Goal: Transaction & Acquisition: Purchase product/service

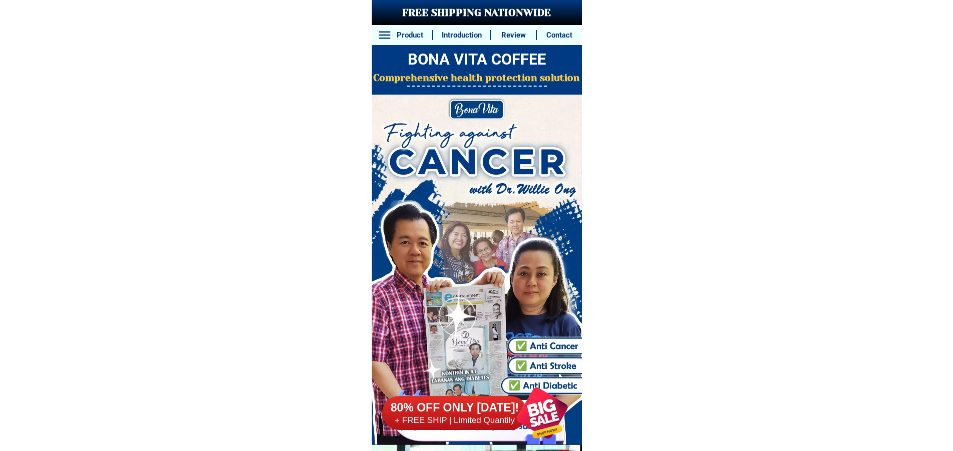
click at [536, 407] on div at bounding box center [542, 413] width 76 height 76
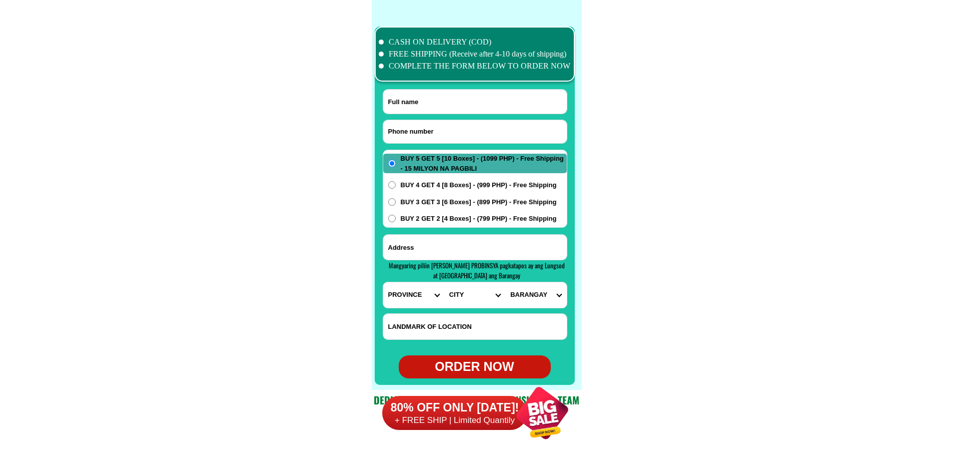
scroll to position [7885, 0]
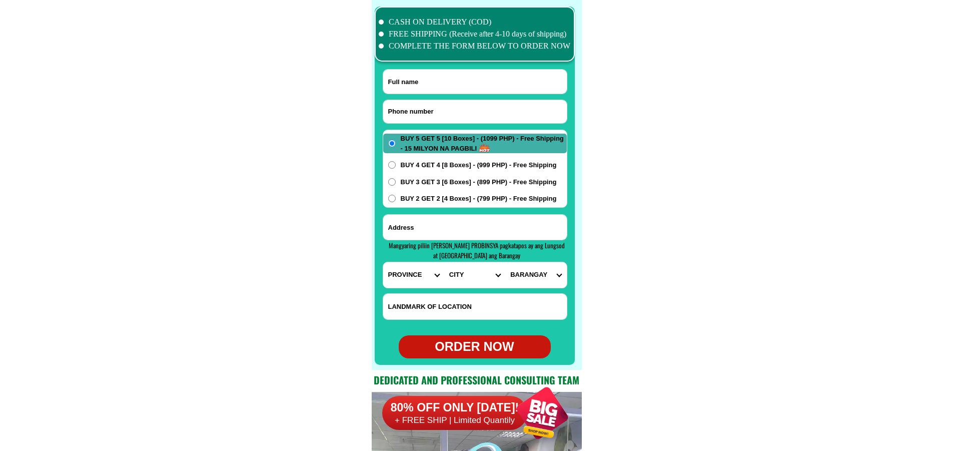
drag, startPoint x: 456, startPoint y: 111, endPoint x: 448, endPoint y: 106, distance: 9.3
click at [456, 111] on input "Input phone_number" at bounding box center [475, 111] width 184 height 23
paste input "09917027292"
type input "09917027292"
drag, startPoint x: 445, startPoint y: 78, endPoint x: 398, endPoint y: 58, distance: 51.5
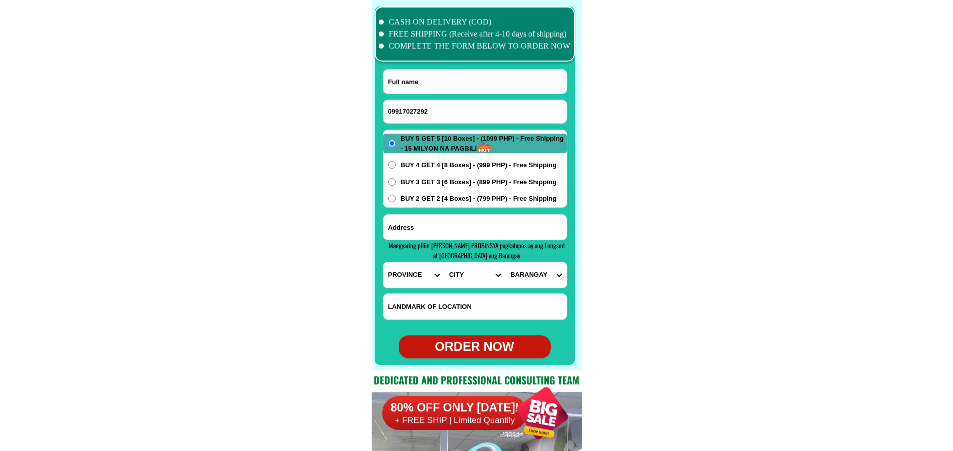
click at [445, 76] on input "Input full_name" at bounding box center [475, 82] width 184 height 24
paste input "[PERSON_NAME]"
type input "[PERSON_NAME]"
click at [447, 229] on input "Input address" at bounding box center [475, 227] width 184 height 25
paste input "San [PERSON_NAME][GEOGRAPHIC_DATA]"
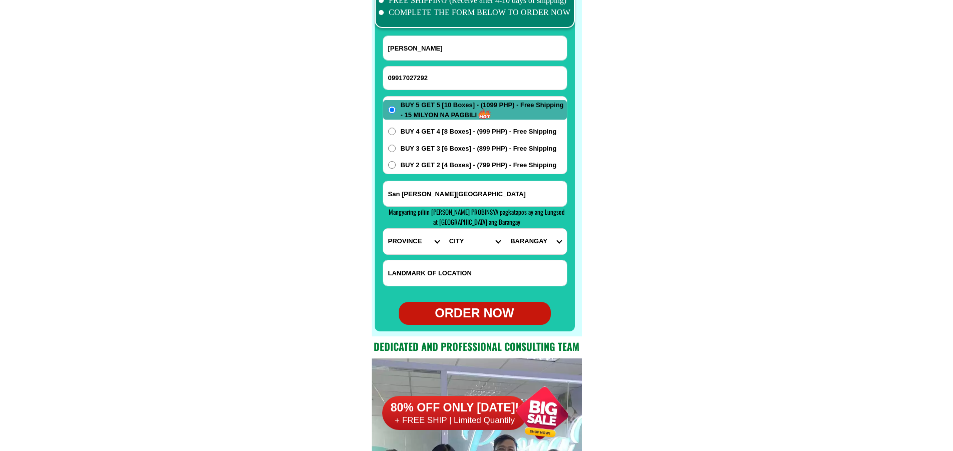
scroll to position [7985, 0]
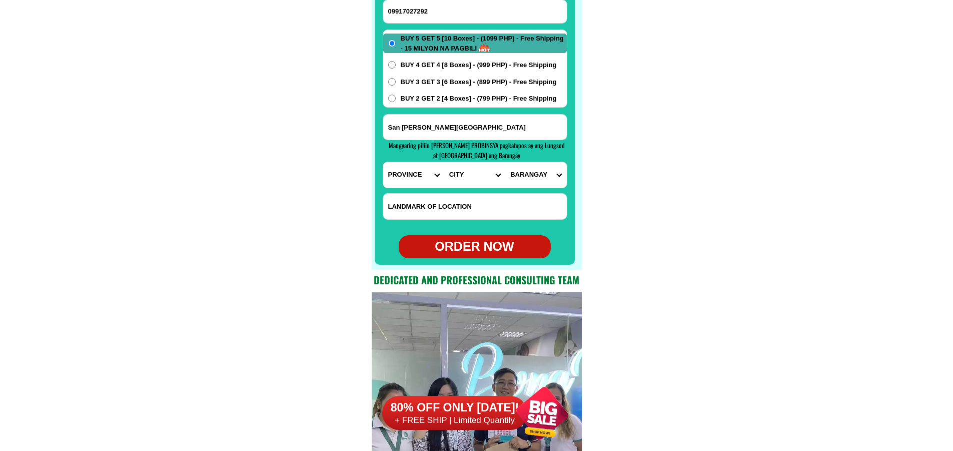
type input "San [PERSON_NAME][GEOGRAPHIC_DATA]"
click at [408, 176] on select "PROVINCE [GEOGRAPHIC_DATA] [GEOGRAPHIC_DATA] [GEOGRAPHIC_DATA] [GEOGRAPHIC_DATA…" at bounding box center [413, 175] width 61 height 26
select select "63_691"
click at [383, 162] on select "PROVINCE [GEOGRAPHIC_DATA] [GEOGRAPHIC_DATA] [GEOGRAPHIC_DATA] [GEOGRAPHIC_DATA…" at bounding box center [413, 175] width 61 height 26
click at [463, 183] on select "CITY Bacolod Baloi Baroy [GEOGRAPHIC_DATA]-city [GEOGRAPHIC_DATA] Kolambugan [G…" at bounding box center [474, 175] width 61 height 26
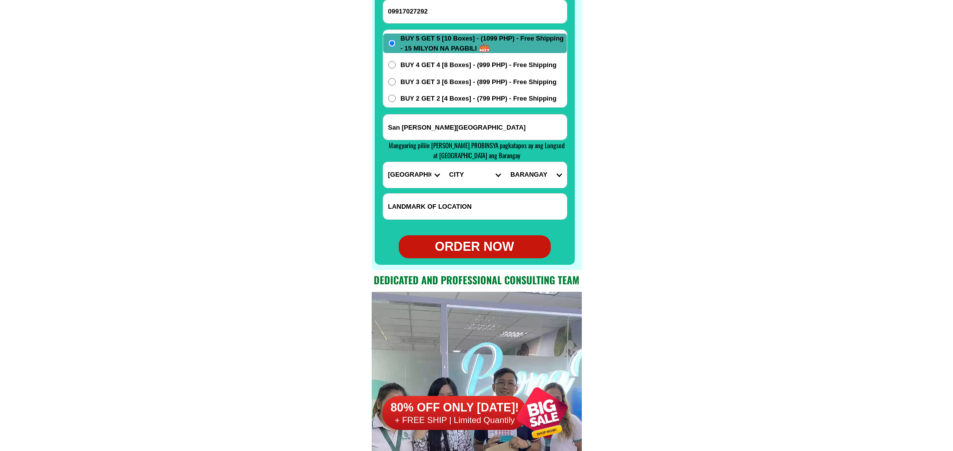
select select "63_6916361"
click at [444, 162] on select "CITY Bacolod Baloi Baroy [GEOGRAPHIC_DATA]-city [GEOGRAPHIC_DATA] Kolambugan [G…" at bounding box center [474, 175] width 61 height 26
click at [529, 177] on select "BARANGAY [GEOGRAPHIC_DATA] Acmac Bagong silang Bonbonon [GEOGRAPHIC_DATA] [GEOG…" at bounding box center [535, 175] width 61 height 26
select select "63_69163611157"
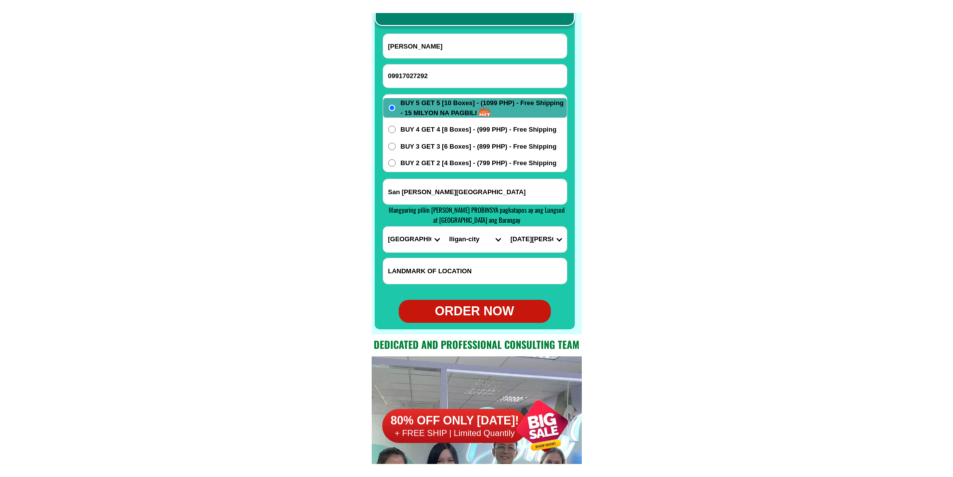
scroll to position [7885, 0]
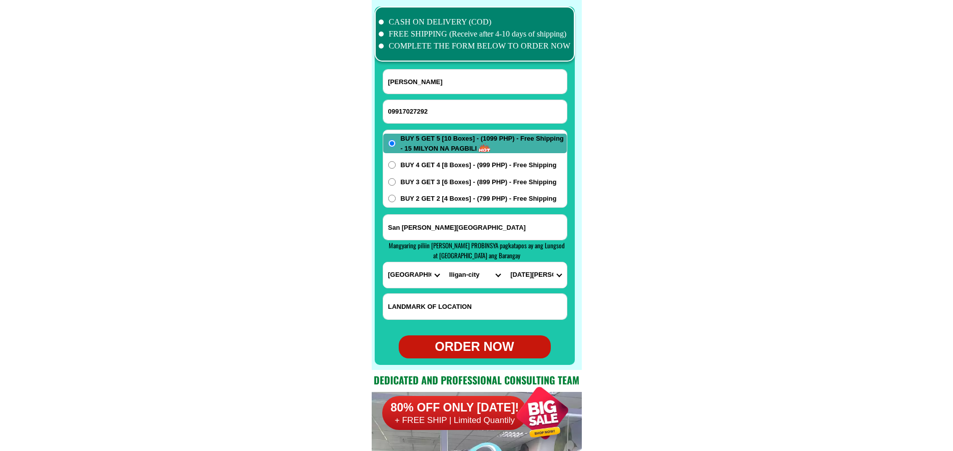
click at [453, 111] on input "09917027292" at bounding box center [475, 111] width 184 height 23
paste input "09306880034"
paste input "Input phone_number"
type input "09306880034"
click at [456, 229] on input "San [PERSON_NAME][GEOGRAPHIC_DATA]" at bounding box center [475, 227] width 184 height 25
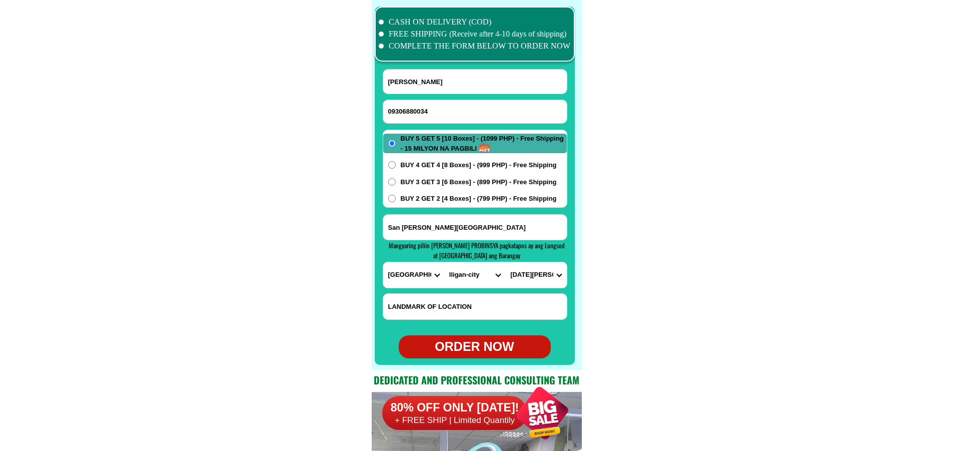
paste input "t.brgy.[PERSON_NAME].[PERSON_NAME] [DEMOGRAPHIC_DATA]"
type input "t.brgy.[PERSON_NAME].[PERSON_NAME] [DEMOGRAPHIC_DATA]"
click at [435, 71] on input "[PERSON_NAME]" at bounding box center [475, 82] width 184 height 24
paste input "[DEMOGRAPHIC_DATA][PERSON_NAME]"
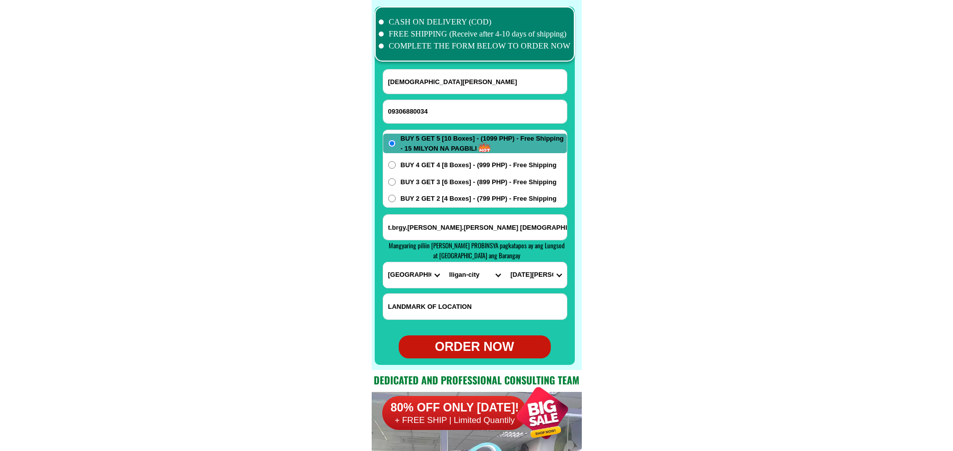
type input "[DEMOGRAPHIC_DATA][PERSON_NAME]"
click at [394, 274] on select "PROVINCE [GEOGRAPHIC_DATA] [GEOGRAPHIC_DATA] [GEOGRAPHIC_DATA] [GEOGRAPHIC_DATA…" at bounding box center [413, 275] width 61 height 26
select select "63_397"
click at [383, 262] on select "PROVINCE [GEOGRAPHIC_DATA] [GEOGRAPHIC_DATA] [GEOGRAPHIC_DATA] [GEOGRAPHIC_DATA…" at bounding box center [413, 275] width 61 height 26
click at [447, 279] on select "CITY [GEOGRAPHIC_DATA] [GEOGRAPHIC_DATA] [GEOGRAPHIC_DATA] [GEOGRAPHIC_DATA] [G…" at bounding box center [474, 275] width 61 height 26
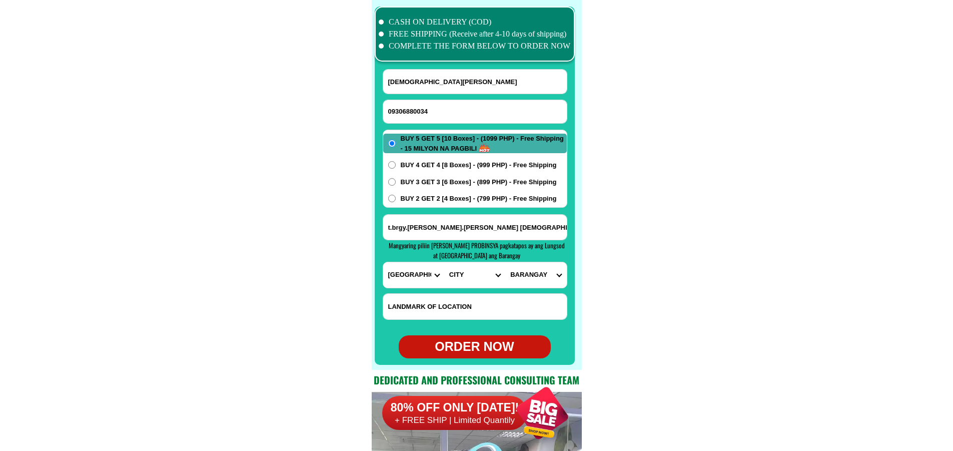
select select "63_3977173"
click at [444, 262] on select "CITY [GEOGRAPHIC_DATA] [GEOGRAPHIC_DATA] [GEOGRAPHIC_DATA] [GEOGRAPHIC_DATA] [G…" at bounding box center [474, 275] width 61 height 26
click at [525, 267] on select "BARANGAY Bacungan Bagacay Banabahin ibaba Banabahin ilaya Bayabas Bebito Bigajo…" at bounding box center [535, 275] width 61 height 26
select select "63_39771739875"
click at [505, 262] on select "BARANGAY Bacungan Bagacay Banabahin ibaba Banabahin ilaya Bayabas Bebito Bigajo…" at bounding box center [535, 275] width 61 height 26
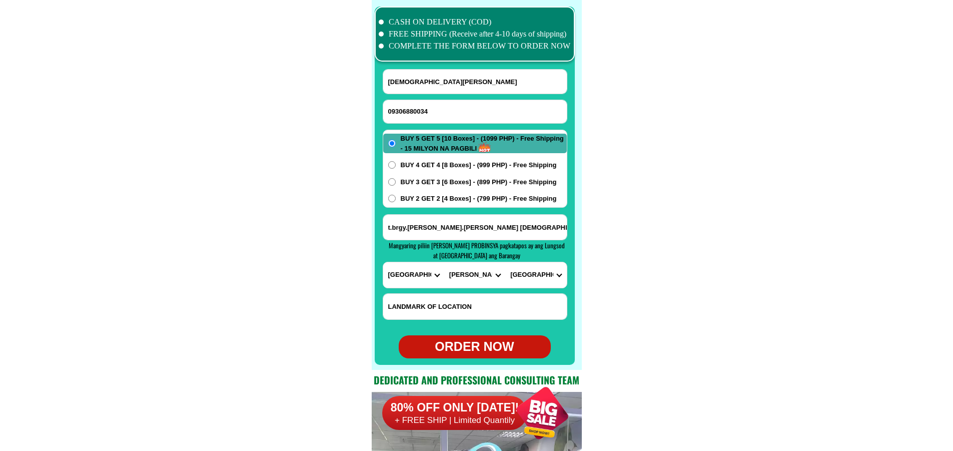
click at [464, 332] on form "[PERSON_NAME] 09306880034 ORDER NOW t.brgy.[PERSON_NAME][GEOGRAPHIC_DATA][PERSO…" at bounding box center [475, 213] width 185 height 289
click at [460, 349] on div "ORDER NOW" at bounding box center [475, 346] width 152 height 19
radio input "true"
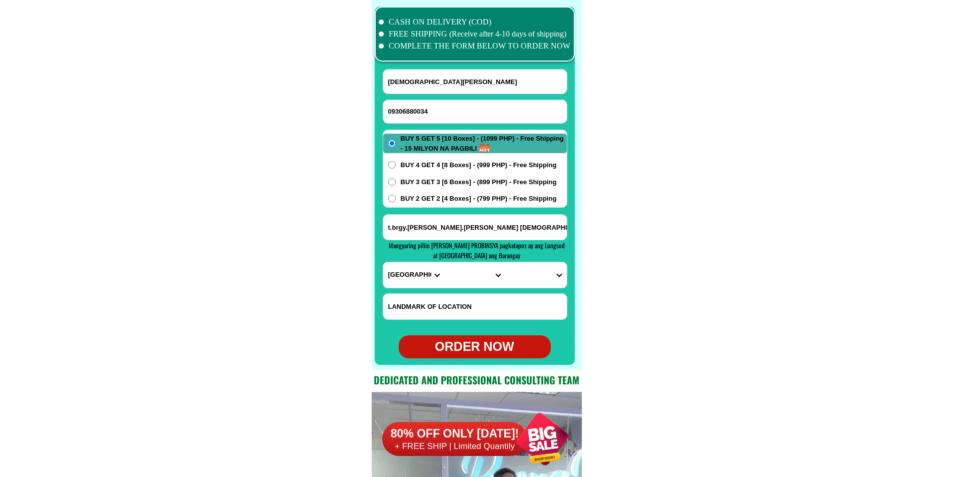
drag, startPoint x: 426, startPoint y: 101, endPoint x: 433, endPoint y: 108, distance: 9.6
click at [429, 102] on input "09306880034" at bounding box center [475, 111] width 184 height 23
paste input "63916966123"
type input "63916966123"
click at [424, 86] on input "[DEMOGRAPHIC_DATA][PERSON_NAME]" at bounding box center [475, 82] width 184 height 24
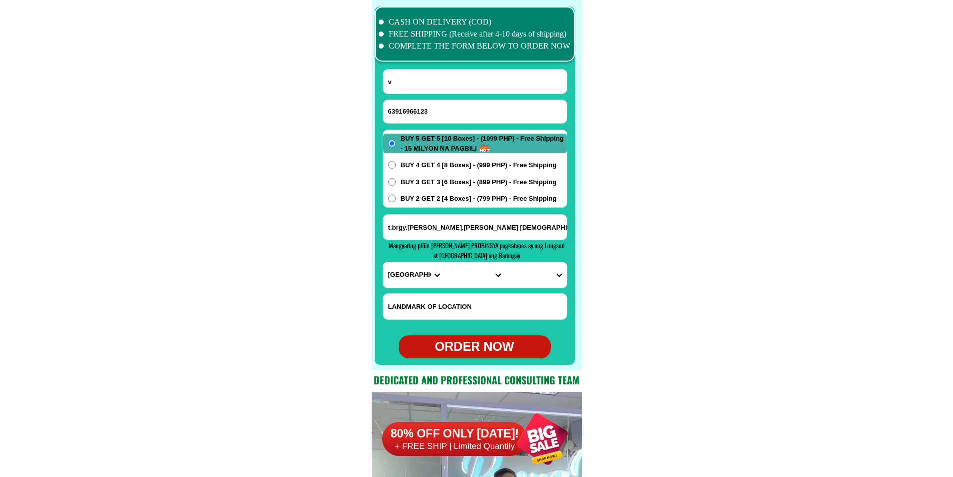
paste input "[PERSON_NAME]"
type input "[PERSON_NAME]"
click at [421, 166] on span "BUY 4 GET 4 [8 Boxes] - (999 PHP) - Free Shipping" at bounding box center [479, 165] width 156 height 10
click at [396, 166] on input "BUY 4 GET 4 [8 Boxes] - (999 PHP) - Free Shipping" at bounding box center [392, 165] width 8 height 8
radio input "true"
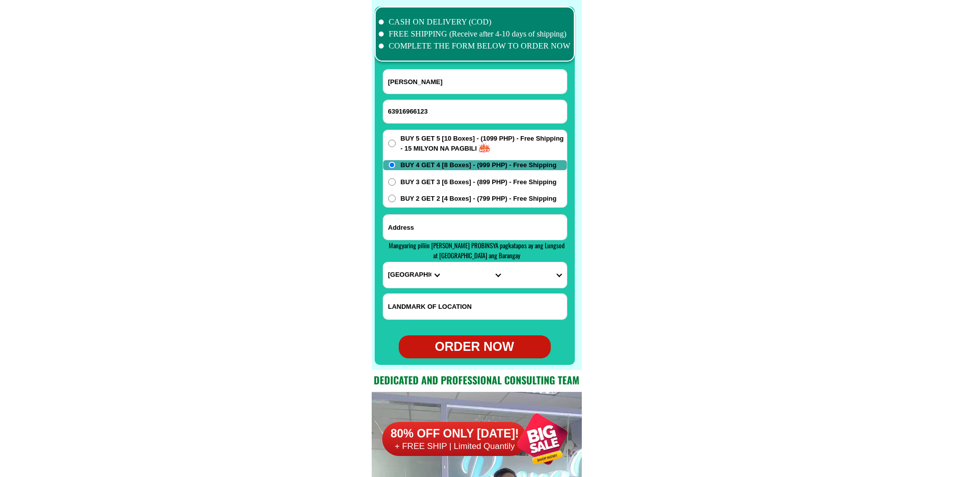
click at [423, 225] on input "Input address" at bounding box center [475, 227] width 184 height 25
paste input "address [PERSON_NAME][GEOGRAPHIC_DATA] landmark [GEOGRAPHIC_DATA] and [GEOGRAPH…"
type input "address [PERSON_NAME][GEOGRAPHIC_DATA] landmark [GEOGRAPHIC_DATA] and [GEOGRAPH…"
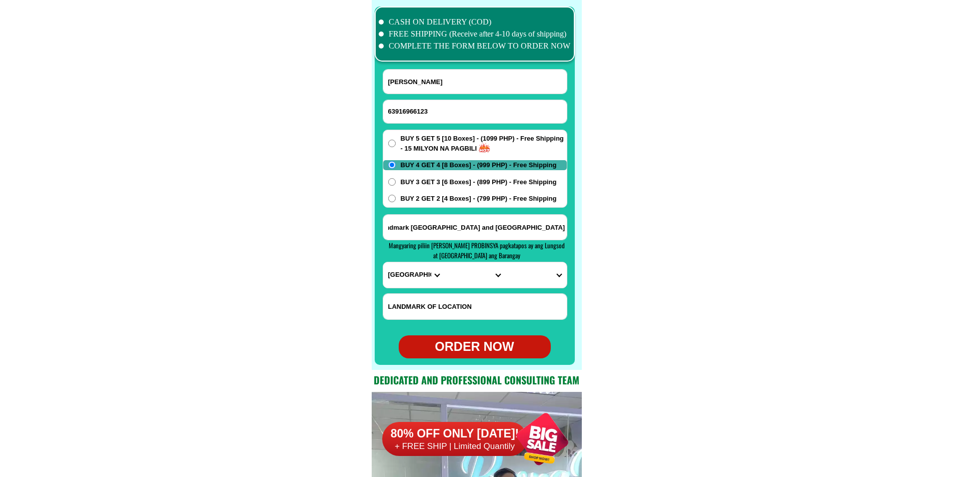
scroll to position [0, 0]
click at [404, 276] on select "PROVINCE [GEOGRAPHIC_DATA] [GEOGRAPHIC_DATA] [GEOGRAPHIC_DATA] [GEOGRAPHIC_DATA…" at bounding box center [413, 275] width 61 height 26
select select "63_811"
click at [383, 262] on select "PROVINCE [GEOGRAPHIC_DATA] [GEOGRAPHIC_DATA] [GEOGRAPHIC_DATA] [GEOGRAPHIC_DATA…" at bounding box center [413, 275] width 61 height 26
click at [458, 274] on select "CITY Aborlan [PERSON_NAME] Bataraza Brookes-point [GEOGRAPHIC_DATA] [GEOGRAPHIC…" at bounding box center [474, 275] width 61 height 26
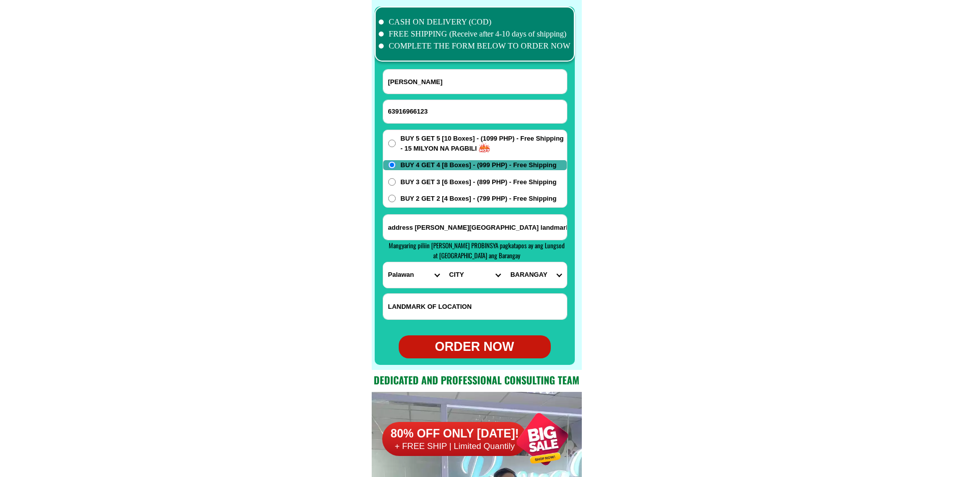
select select "63_8115648"
click at [444, 262] on select "CITY Aborlan [PERSON_NAME] Bataraza Brookes-point [GEOGRAPHIC_DATA] [GEOGRAPHIC…" at bounding box center [474, 275] width 61 height 26
click at [534, 274] on select "BARANGAY [PERSON_NAME] xiii [PERSON_NAME] xiii (pob.) Aramaywan Berong Calatagb…" at bounding box center [535, 275] width 61 height 26
select select "63_811564835118"
click at [505, 262] on select "BARANGAY [PERSON_NAME] xiii [PERSON_NAME] xiii (pob.) Aramaywan Berong Calatagb…" at bounding box center [535, 275] width 61 height 26
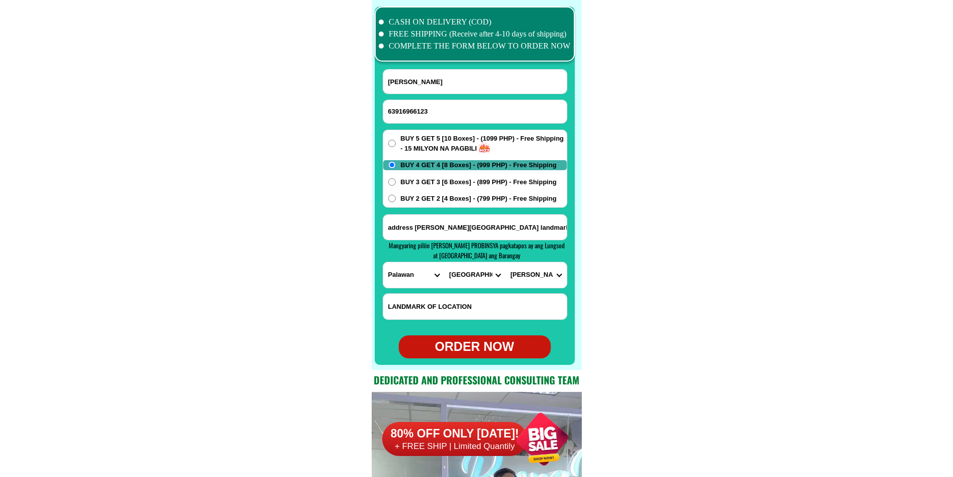
drag, startPoint x: 652, startPoint y: 154, endPoint x: 599, endPoint y: 163, distance: 53.7
click at [503, 349] on div "ORDER NOW" at bounding box center [475, 346] width 152 height 19
radio input "true"
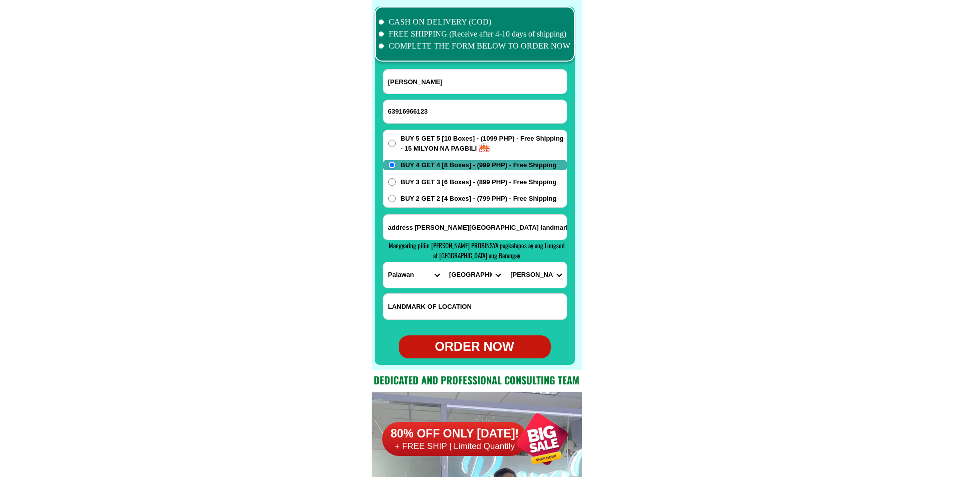
click at [441, 107] on input "63916966123" at bounding box center [475, 111] width 184 height 23
paste input "09658711847"
type input "09658711847"
click at [439, 89] on input "[PERSON_NAME]" at bounding box center [475, 82] width 184 height 24
paste input "[PERSON_NAME]"
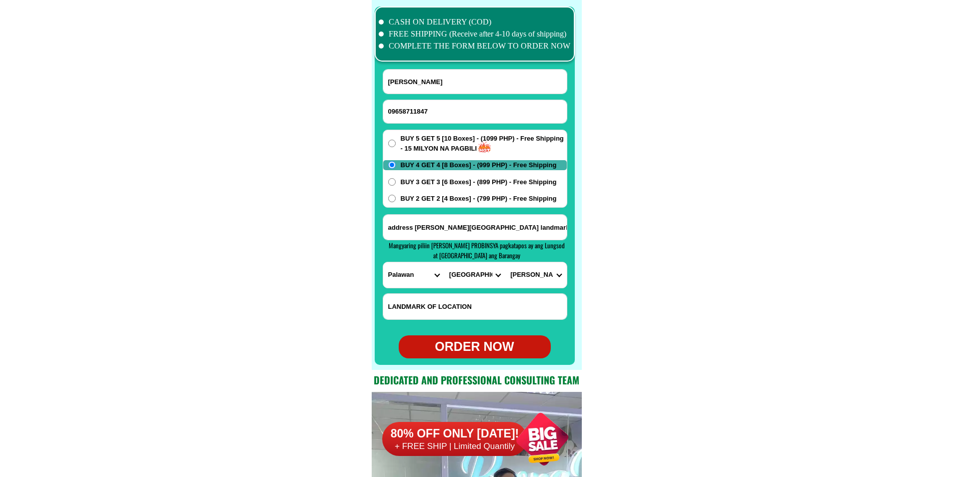
type input "[PERSON_NAME]"
click at [482, 223] on input "address [PERSON_NAME][GEOGRAPHIC_DATA] landmark [GEOGRAPHIC_DATA] and [GEOGRAPH…" at bounding box center [475, 227] width 184 height 25
paste input "Address [GEOGRAPHIC_DATA][PERSON_NAME] ...Purok ...4 Ang order ko [PERSON_NAME]…"
type input "Address [GEOGRAPHIC_DATA][PERSON_NAME] ...Purok ...4 Ang order ko [PERSON_NAME]…"
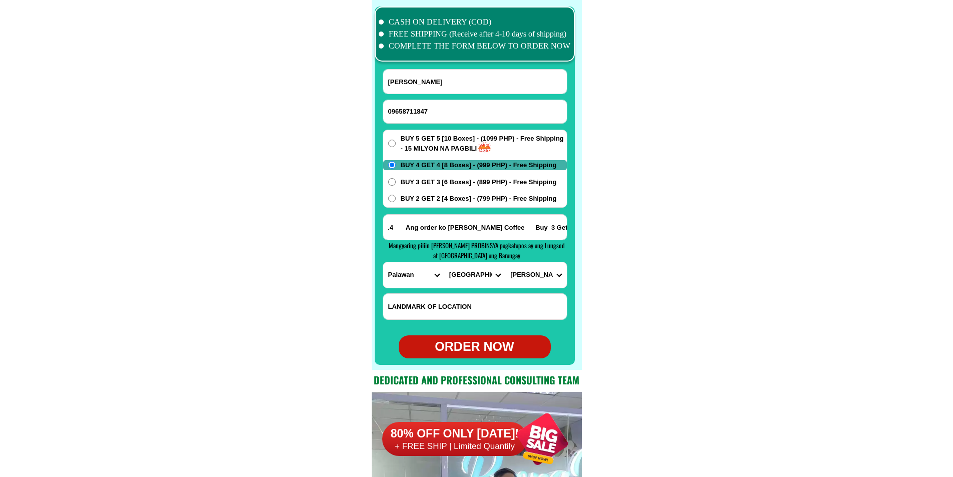
click at [452, 181] on span "BUY 3 GET 3 [6 Boxes] - (899 PHP) - Free Shipping" at bounding box center [479, 182] width 156 height 10
click at [396, 181] on input "BUY 3 GET 3 [6 Boxes] - (899 PHP) - Free Shipping" at bounding box center [392, 182] width 8 height 8
radio input "true"
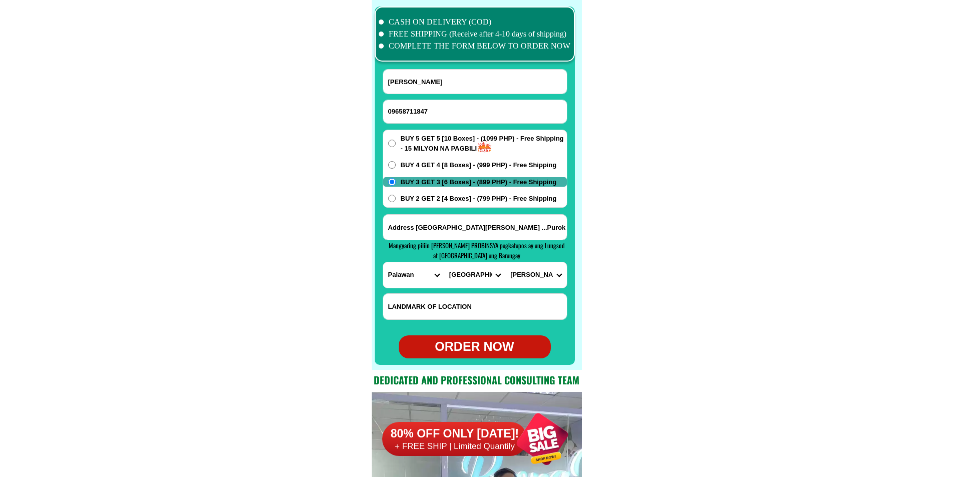
drag, startPoint x: 658, startPoint y: 203, endPoint x: 656, endPoint y: 208, distance: 5.9
click at [400, 280] on select "PROVINCE [GEOGRAPHIC_DATA] [GEOGRAPHIC_DATA] [GEOGRAPHIC_DATA] [GEOGRAPHIC_DATA…" at bounding box center [413, 275] width 61 height 26
select select "63_506"
click at [383, 262] on select "PROVINCE [GEOGRAPHIC_DATA] [GEOGRAPHIC_DATA] [GEOGRAPHIC_DATA] [GEOGRAPHIC_DATA…" at bounding box center [413, 275] width 61 height 26
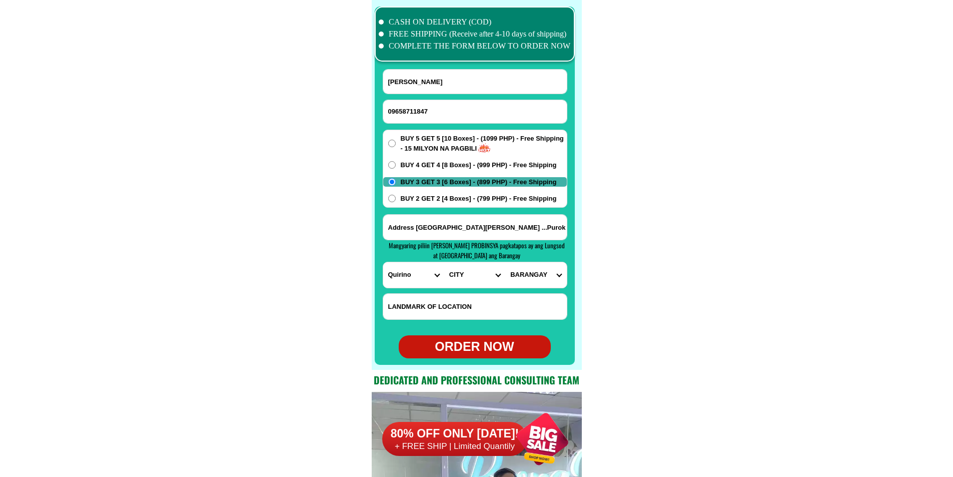
click at [455, 275] on select "CITY Aglipay Cabarroguis Diffun [PERSON_NAME] Nagtipunan Saguday" at bounding box center [474, 275] width 61 height 26
select select "63_5066256"
click at [444, 262] on select "CITY Aglipay Cabarroguis Diffun [PERSON_NAME] Nagtipunan Saguday" at bounding box center [474, 275] width 61 height 26
click at [539, 267] on select "BARANGAY [PERSON_NAME] Dagupan [PERSON_NAME] ([PERSON_NAME]) Guinalbin [PERSON_…" at bounding box center [535, 275] width 61 height 26
select select "63_50662562845"
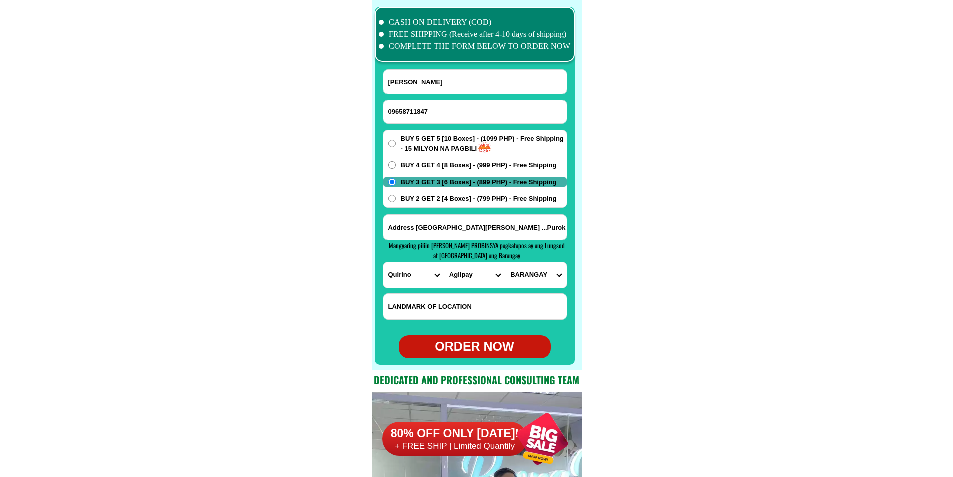
click at [505, 262] on select "BARANGAY [PERSON_NAME] Dagupan [PERSON_NAME] ([PERSON_NAME]) Guinalbin [PERSON_…" at bounding box center [535, 275] width 61 height 26
click at [479, 349] on div "ORDER NOW" at bounding box center [475, 346] width 152 height 19
type input "09658711847"
radio input "true"
